Goal: Task Accomplishment & Management: Manage account settings

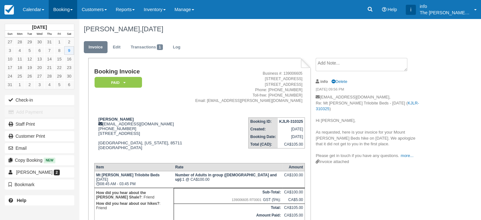
click at [72, 9] on link "Booking" at bounding box center [63, 9] width 28 height 19
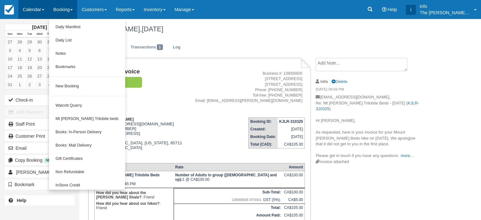
click at [40, 7] on link "Calendar" at bounding box center [33, 9] width 30 height 19
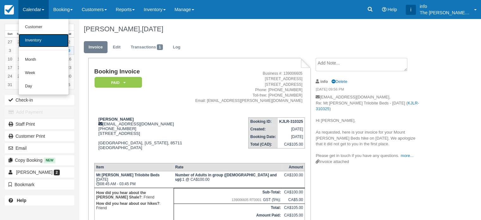
click at [39, 40] on link "Inventory" at bounding box center [44, 40] width 50 height 13
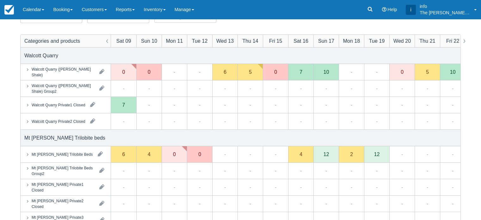
scroll to position [32, 0]
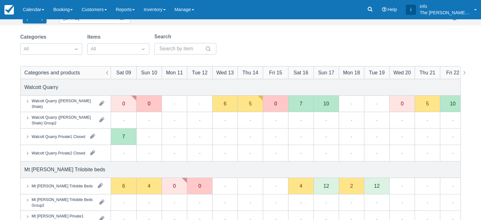
click at [26, 102] on icon at bounding box center [27, 101] width 6 height 6
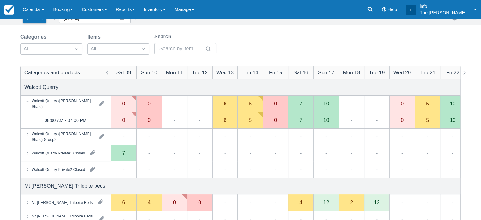
scroll to position [95, 0]
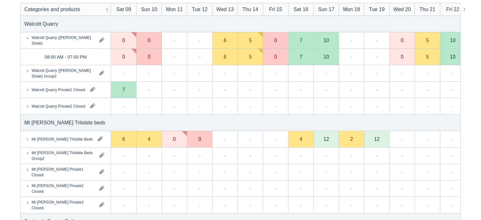
click at [27, 141] on icon at bounding box center [27, 139] width 6 height 6
